Goal: Find specific page/section: Find specific page/section

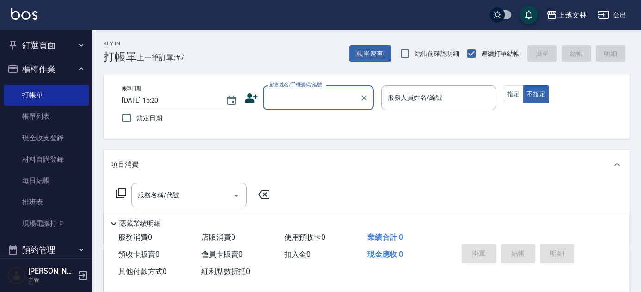
click at [30, 70] on button "櫃檯作業" at bounding box center [46, 69] width 85 height 24
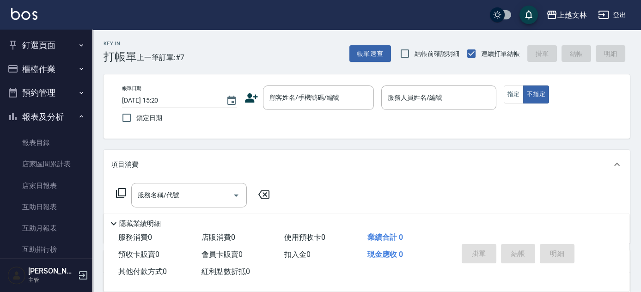
scroll to position [200, 0]
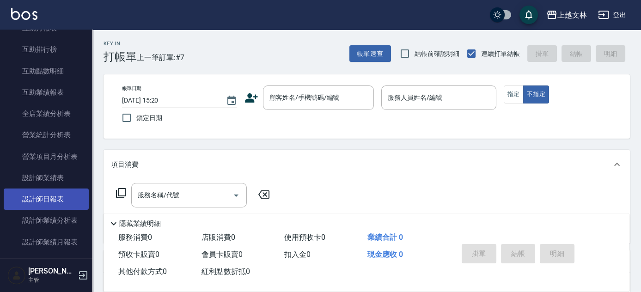
click at [51, 208] on link "設計師日報表" at bounding box center [46, 199] width 85 height 21
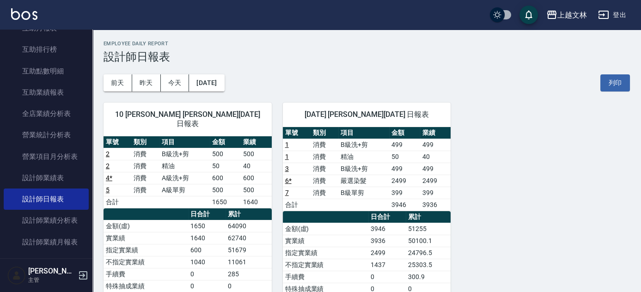
scroll to position [400, 0]
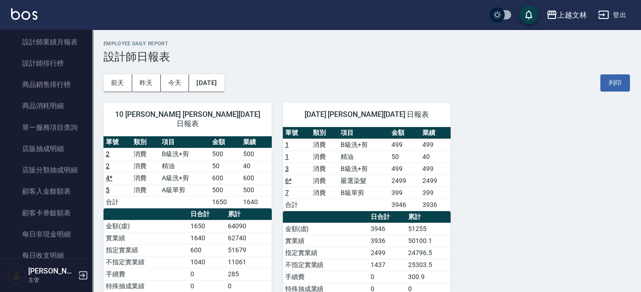
click at [93, 171] on div "10 [PERSON_NAME] [PERSON_NAME][DATE] 日報表 單號 類別 項目 金額 業績 2 消費 B級洗+剪 500 500 2 消費…" at bounding box center [181, 259] width 179 height 335
click at [92, 169] on div "10 [PERSON_NAME] [PERSON_NAME][DATE] 日報表 單號 類別 項目 金額 業績 2 消費 B級洗+剪 500 500 2 消費…" at bounding box center [181, 259] width 179 height 335
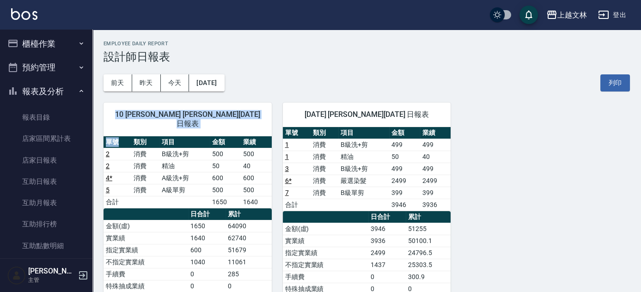
scroll to position [0, 0]
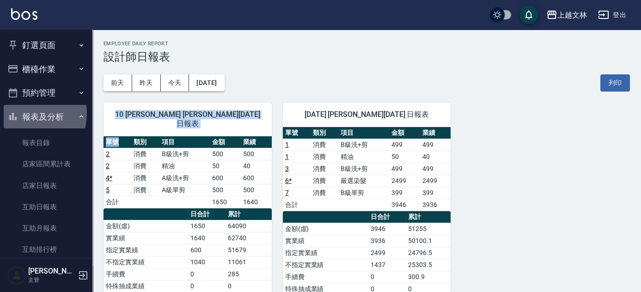
click at [24, 113] on button "報表及分析" at bounding box center [46, 117] width 85 height 24
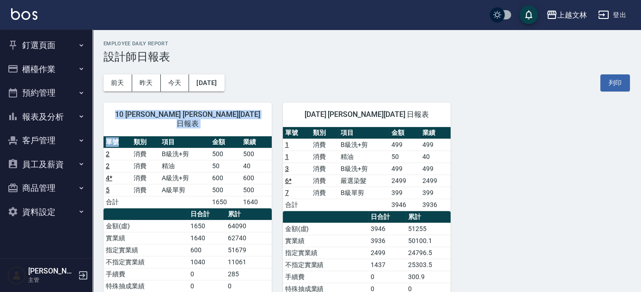
click at [50, 70] on button "櫃檯作業" at bounding box center [46, 69] width 85 height 24
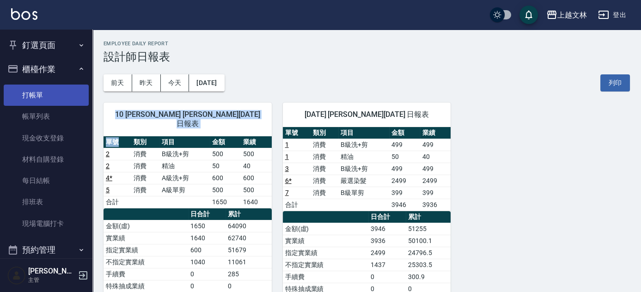
drag, startPoint x: 49, startPoint y: 90, endPoint x: 43, endPoint y: 93, distance: 5.8
click at [49, 91] on link "打帳單" at bounding box center [46, 95] width 85 height 21
